Goal: Information Seeking & Learning: Learn about a topic

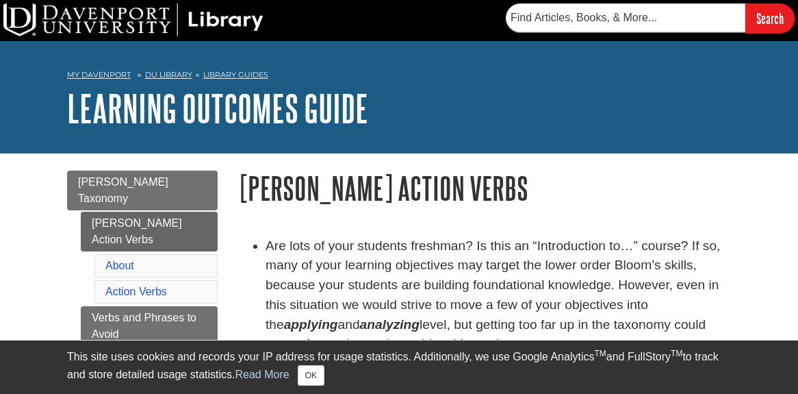
click at [475, 237] on li "Are lots of your students freshman? Is this an “Introduction to…” course? If so…" at bounding box center [498, 295] width 465 height 118
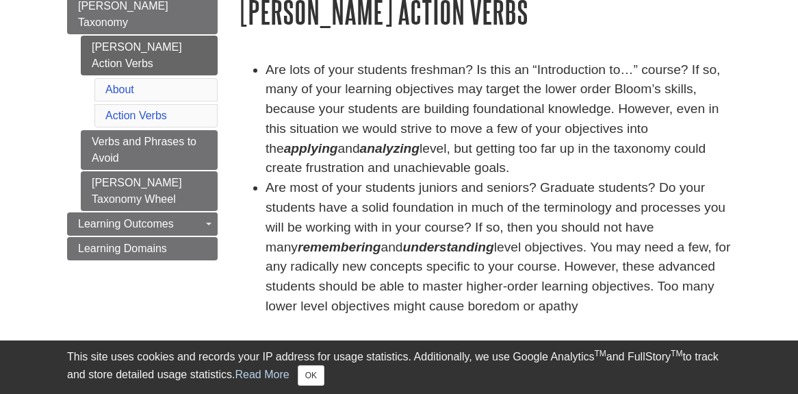
scroll to position [192, 0]
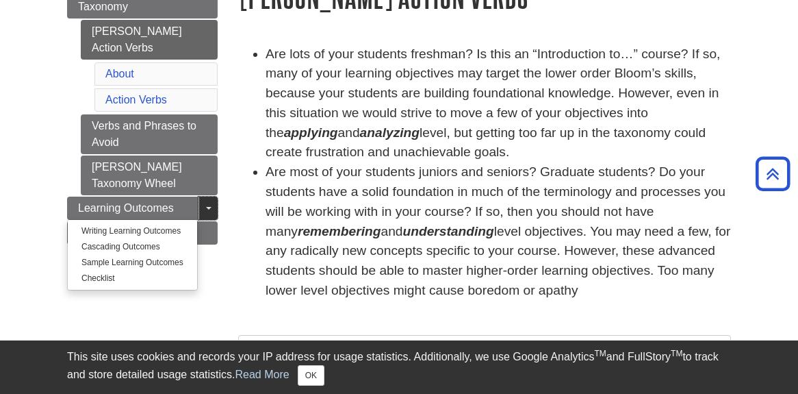
click at [207, 207] on span "Guide Page Menu" at bounding box center [208, 208] width 5 height 3
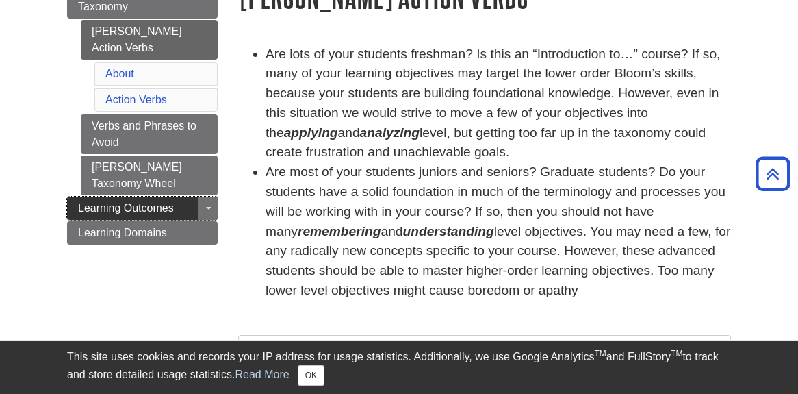
click at [171, 202] on span "Learning Outcomes" at bounding box center [126, 208] width 96 height 12
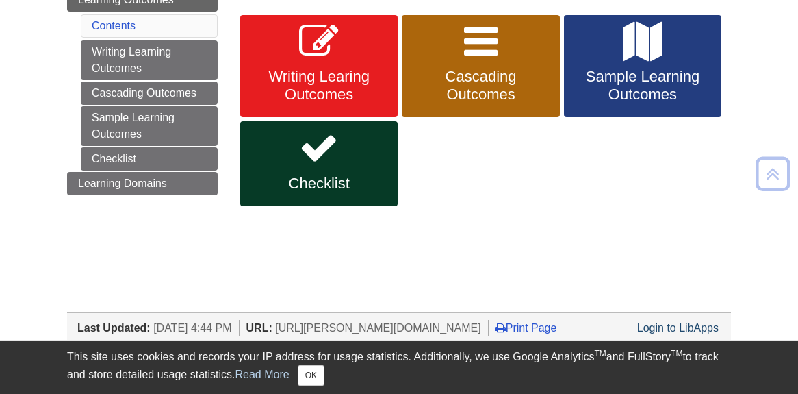
scroll to position [224, 0]
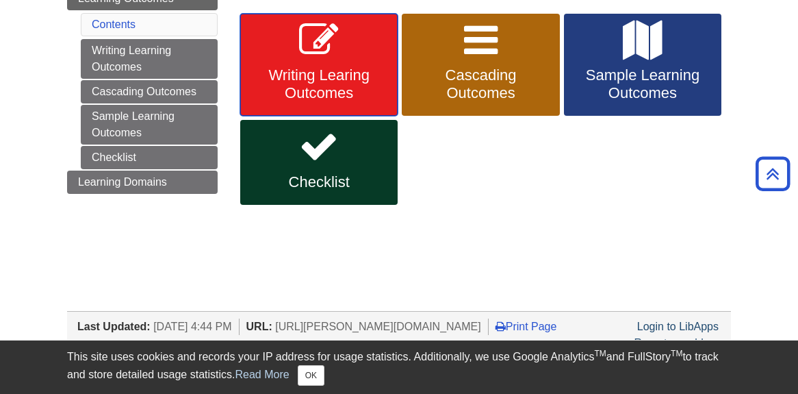
click at [356, 57] on link "Writing Learing Outcomes" at bounding box center [318, 65] width 157 height 103
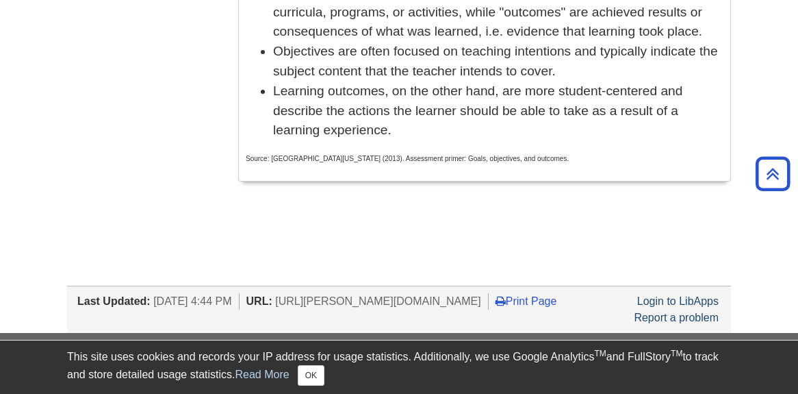
scroll to position [1059, 0]
